Goal: Task Accomplishment & Management: Complete application form

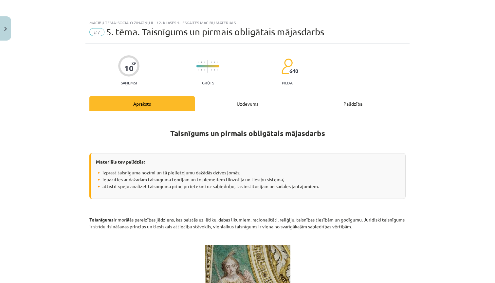
scroll to position [207, 64]
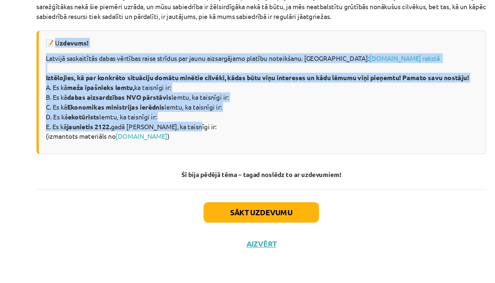
click at [207, 226] on button "Sākt uzdevumu" at bounding box center [247, 233] width 81 height 14
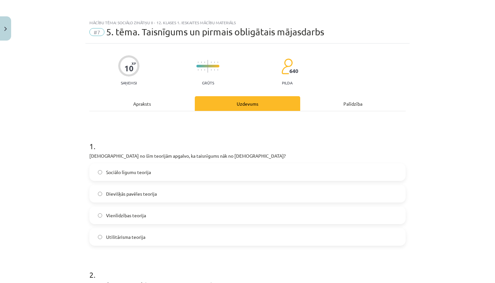
scroll to position [0, 0]
click at [101, 213] on label "Vienlīdzības teorija" at bounding box center [247, 215] width 315 height 16
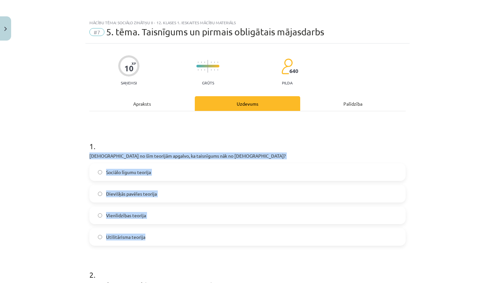
drag, startPoint x: 157, startPoint y: 235, endPoint x: 85, endPoint y: 153, distance: 109.3
click at [85, 153] on div "Mācību tēma: Sociālo zinātņu ii - 12. klases 1. ieskaites mācību materiāls #7 5…" at bounding box center [247, 141] width 495 height 283
copy div "[DEMOGRAPHIC_DATA] no šīm teorijām apgalvo, ka taisnīgums nāk no [DEMOGRAPHIC_D…"
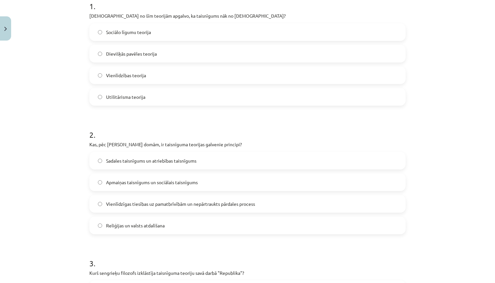
scroll to position [145, 0]
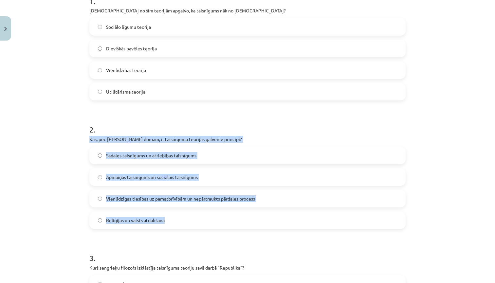
drag, startPoint x: 178, startPoint y: 225, endPoint x: 88, endPoint y: 139, distance: 123.9
click at [88, 139] on div "10 XP Saņemsi Grūts 640 pilda Apraksts Uzdevums Palīdzība 1 . Kura no šīm teori…" at bounding box center [247, 286] width 324 height 777
copy div "Kas, pēc [PERSON_NAME] domām, ir taisnīguma teorijas galvenie principi? Sadales…"
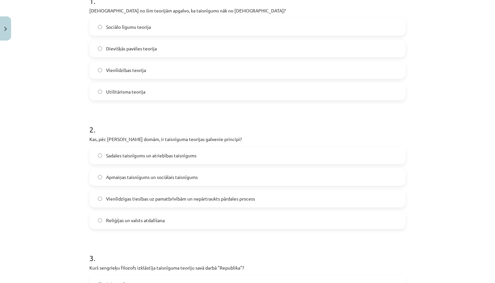
click at [137, 117] on h1 "2 ." at bounding box center [247, 124] width 316 height 20
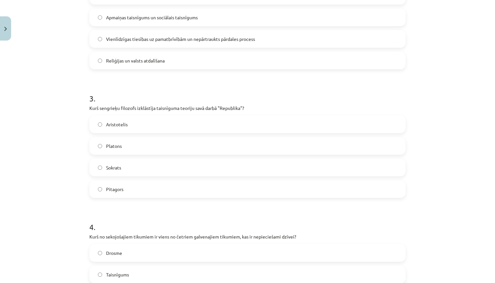
scroll to position [307, 0]
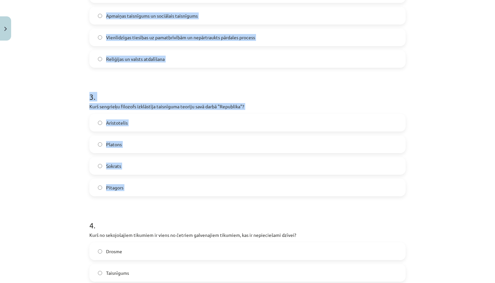
drag, startPoint x: 85, startPoint y: 104, endPoint x: 137, endPoint y: 197, distance: 106.0
click at [137, 197] on div "Mācību tēma: Sociālo zinātņu ii - 12. klases 1. ieskaites mācību materiāls #7 5…" at bounding box center [247, 141] width 495 height 283
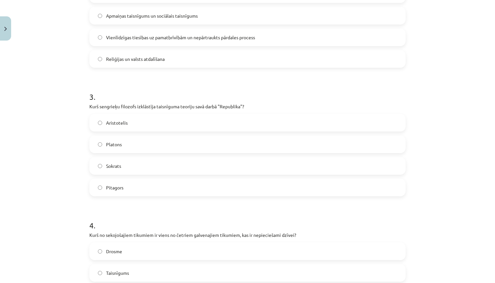
click at [131, 201] on form "1 . Kura no šīm teorijām apgalvo, ka taisnīgums nāk no [DEMOGRAPHIC_DATA]? Soci…" at bounding box center [247, 138] width 316 height 630
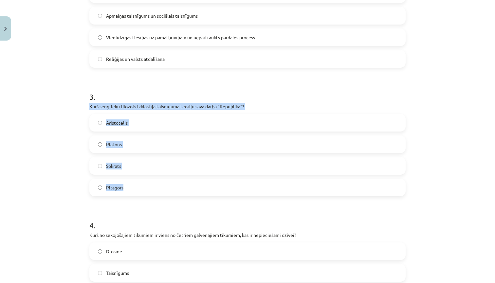
drag, startPoint x: 128, startPoint y: 191, endPoint x: 87, endPoint y: 107, distance: 93.3
click at [87, 107] on div "10 XP Saņemsi Grūts 640 pilda Apraksts Uzdevums Palīdzība 1 . Kura no šīm teori…" at bounding box center [247, 125] width 324 height 777
copy div "Kurš sengrieķu filozofs izklāstīja taisnīguma teoriju savā darbā "Republika"? A…"
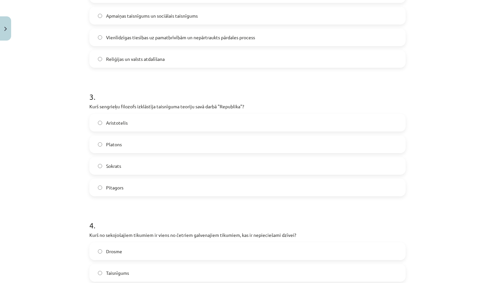
click at [71, 137] on div "Mācību tēma: Sociālo zinātņu ii - 12. klases 1. ieskaites mācību materiāls #7 5…" at bounding box center [247, 141] width 495 height 283
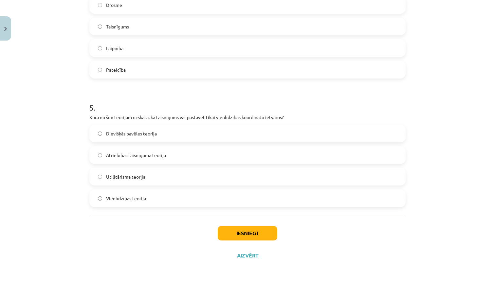
scroll to position [554, 0]
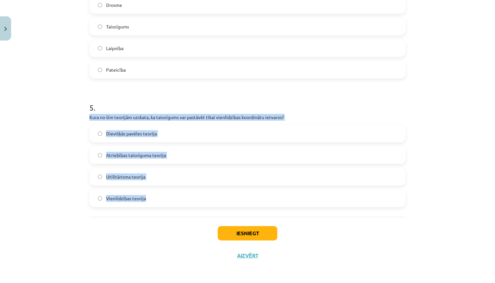
drag, startPoint x: 154, startPoint y: 198, endPoint x: 88, endPoint y: 117, distance: 104.1
copy div "Kura no šīm teorijām uzskata, ka taisnīgums var pastāvēt tikai vienlīdzības koo…"
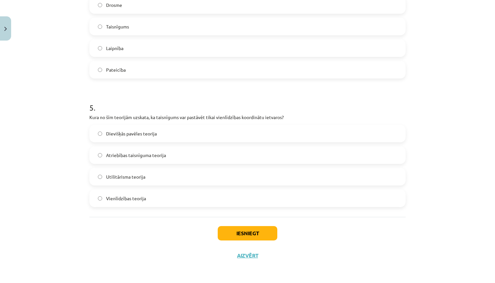
click at [28, 139] on div "Mācību tēma: Sociālo zinātņu ii - 12. klases 1. ieskaites mācību materiāls #7 5…" at bounding box center [247, 141] width 495 height 283
click at [239, 236] on button "Iesniegt" at bounding box center [248, 233] width 60 height 14
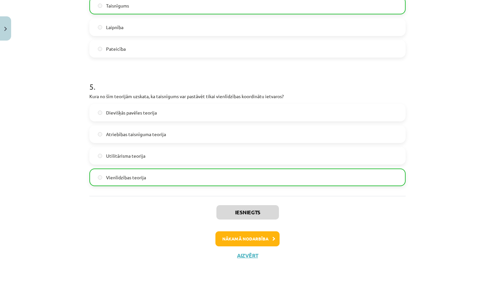
click at [245, 240] on button "Nākamā nodarbība" at bounding box center [247, 239] width 64 height 15
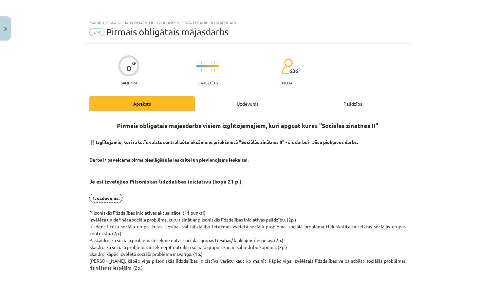
scroll to position [0, 0]
click at [5, 28] on img "Close" at bounding box center [5, 29] width 3 height 4
